Goal: Use online tool/utility: Utilize a website feature to perform a specific function

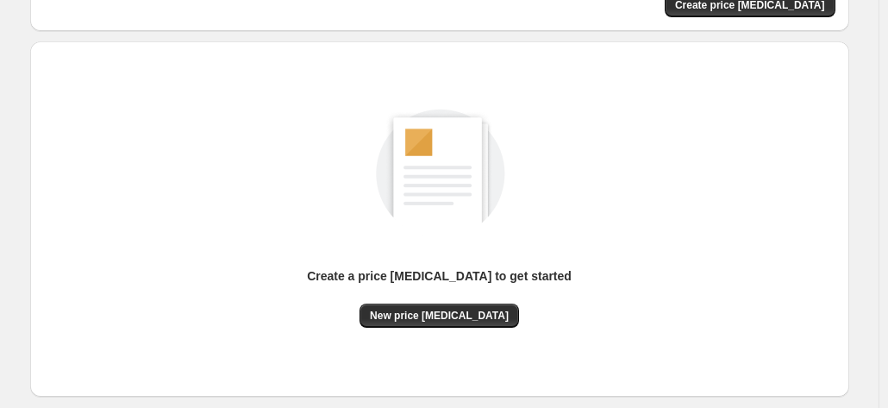
scroll to position [237, 0]
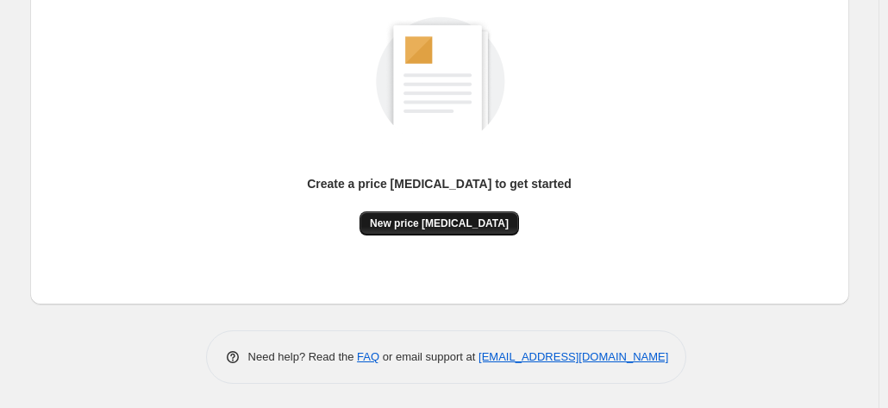
click at [476, 225] on span "New price [MEDICAL_DATA]" at bounding box center [439, 223] width 139 height 14
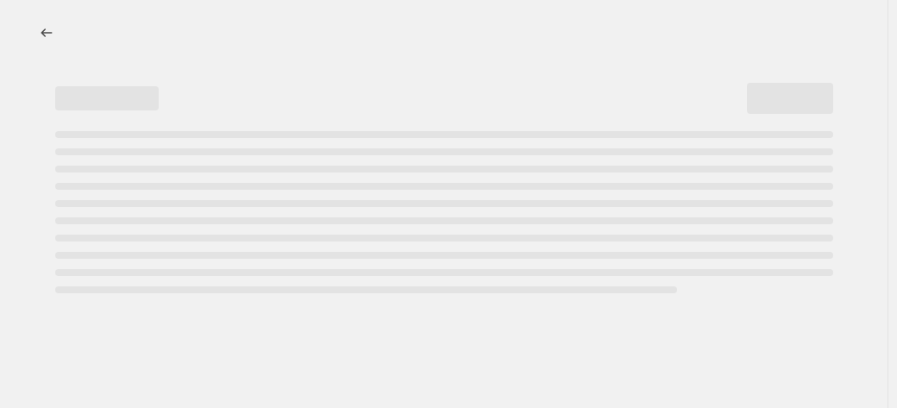
select select "percentage"
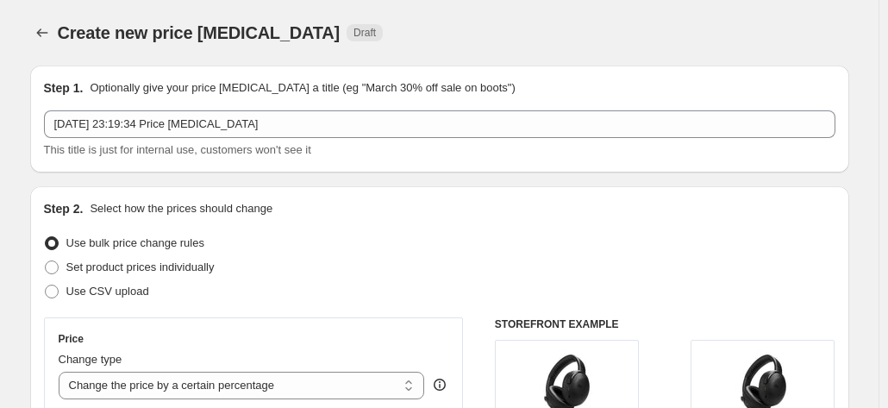
scroll to position [345, 0]
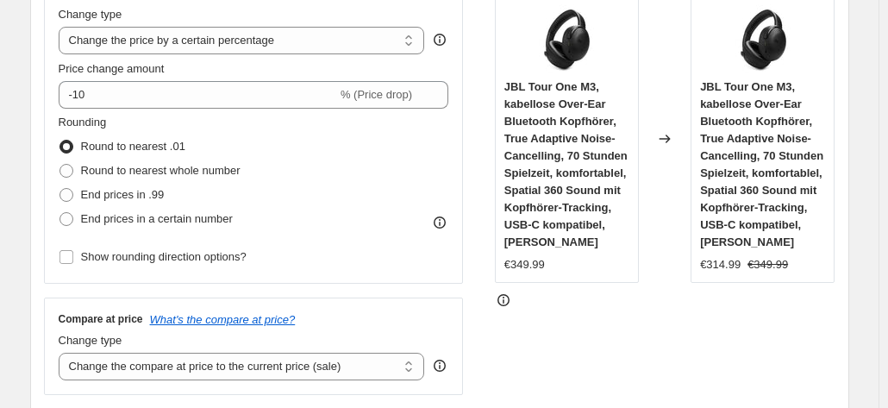
click at [116, 78] on div "Price change amount -10 % (Price drop)" at bounding box center [254, 84] width 391 height 48
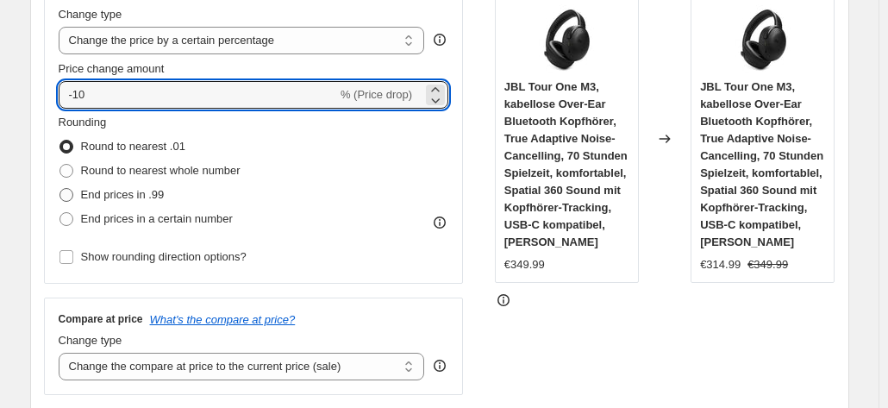
drag, startPoint x: 129, startPoint y: 97, endPoint x: 162, endPoint y: 189, distance: 97.9
click at [129, 104] on input "-10" at bounding box center [198, 95] width 278 height 28
type input "-1"
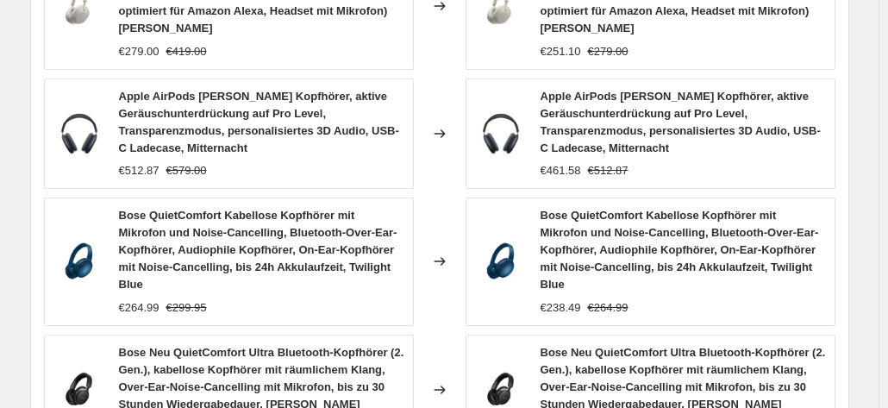
scroll to position [1529, 0]
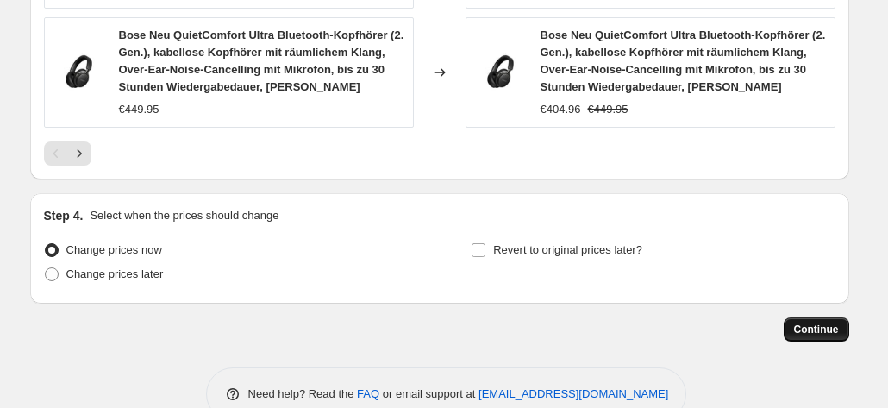
type input "-35"
click at [845, 317] on button "Continue" at bounding box center [817, 329] width 66 height 24
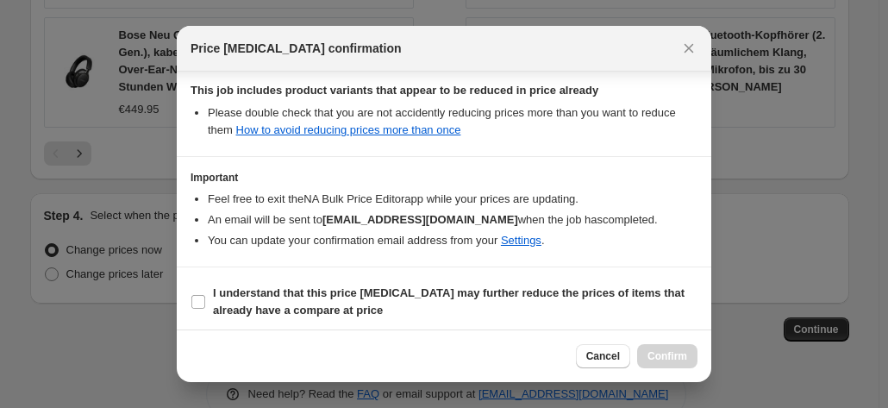
scroll to position [315, 0]
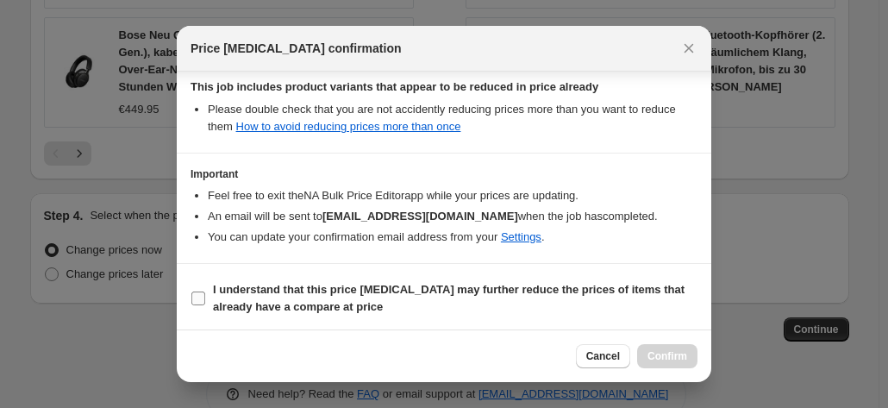
click at [416, 283] on b "I understand that this price [MEDICAL_DATA] may further reduce the prices of it…" at bounding box center [449, 298] width 472 height 30
click at [205, 291] on input "I understand that this price [MEDICAL_DATA] may further reduce the prices of it…" at bounding box center [198, 298] width 14 height 14
checkbox input "true"
click at [679, 350] on span "Confirm" at bounding box center [667, 356] width 40 height 14
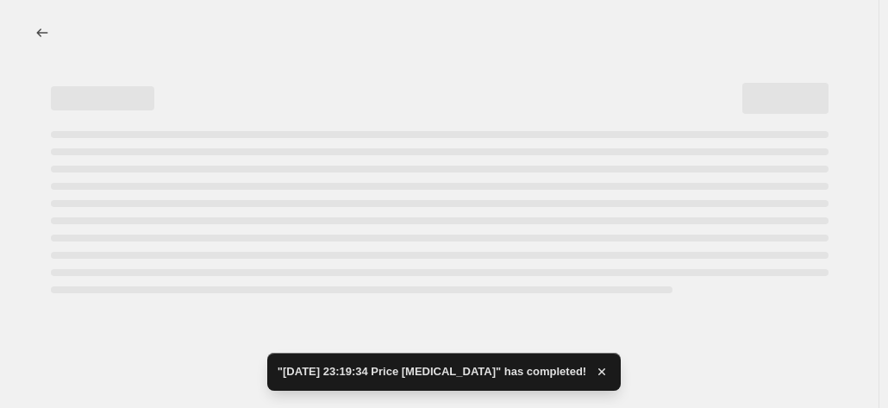
select select "percentage"
